Goal: Check status: Check status

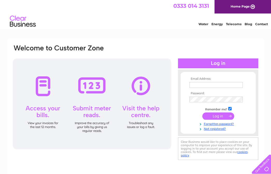
type input "[PERSON_NAME][EMAIL_ADDRESS][DOMAIN_NAME]"
click at [226, 116] on input "submit" at bounding box center [218, 115] width 32 height 7
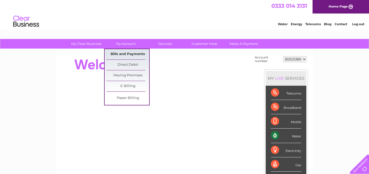
click at [123, 52] on link "Bills and Payments" at bounding box center [127, 54] width 43 height 10
